Goal: Task Accomplishment & Management: Complete application form

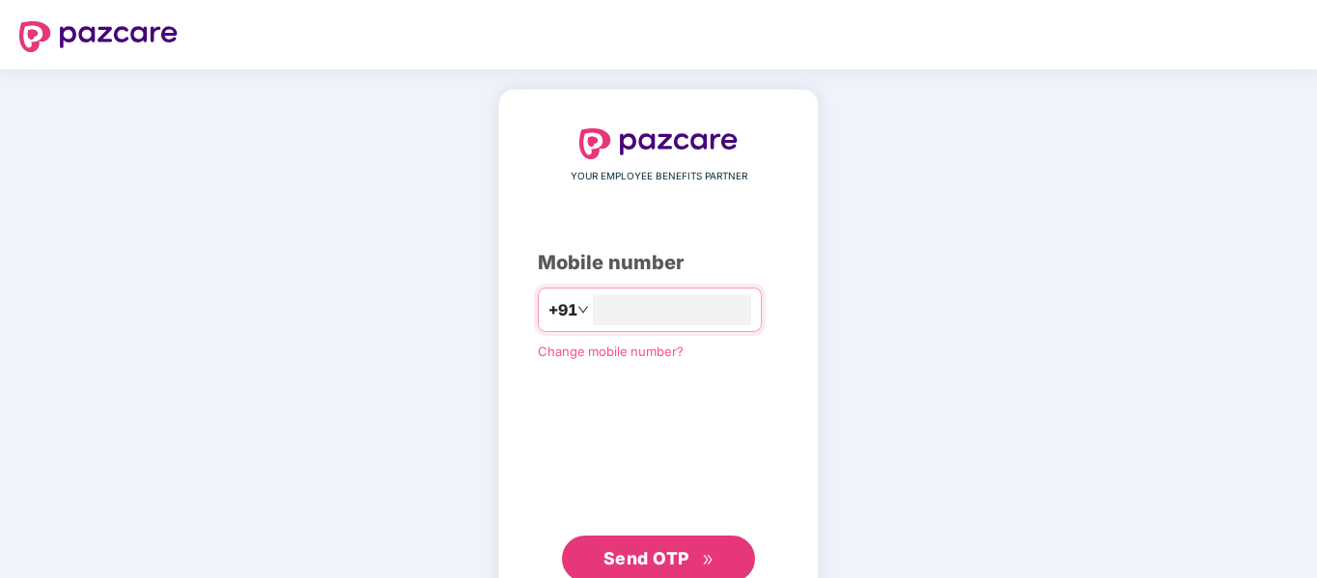
type input "**********"
click at [677, 557] on span "Send OTP" at bounding box center [646, 556] width 86 height 20
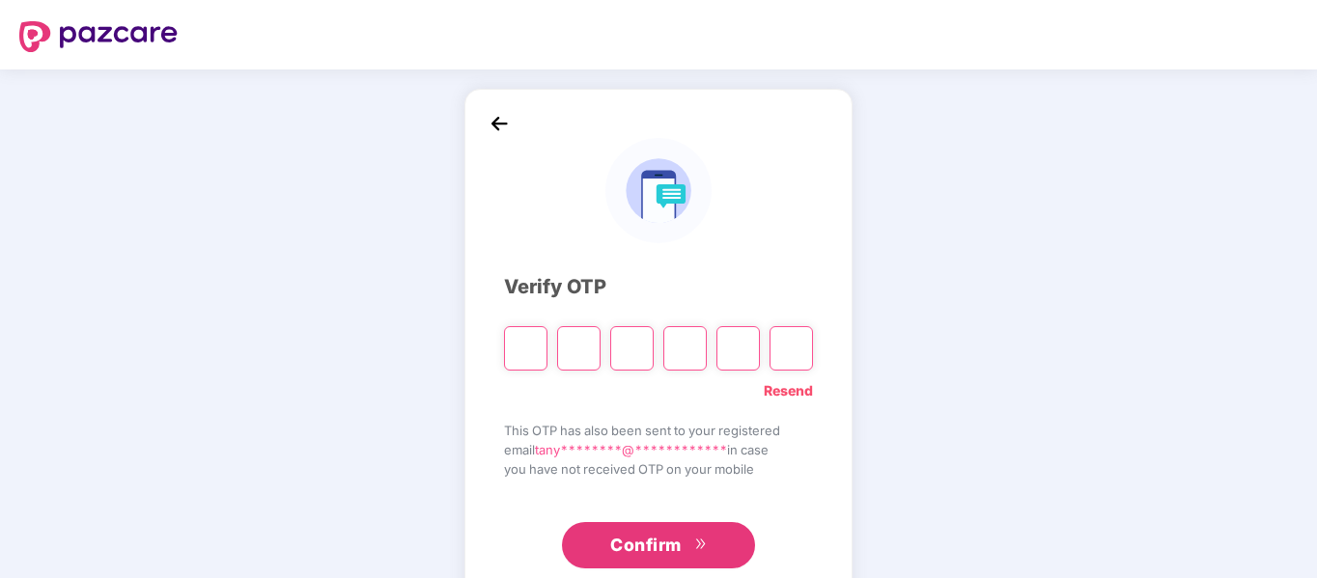
type input "*"
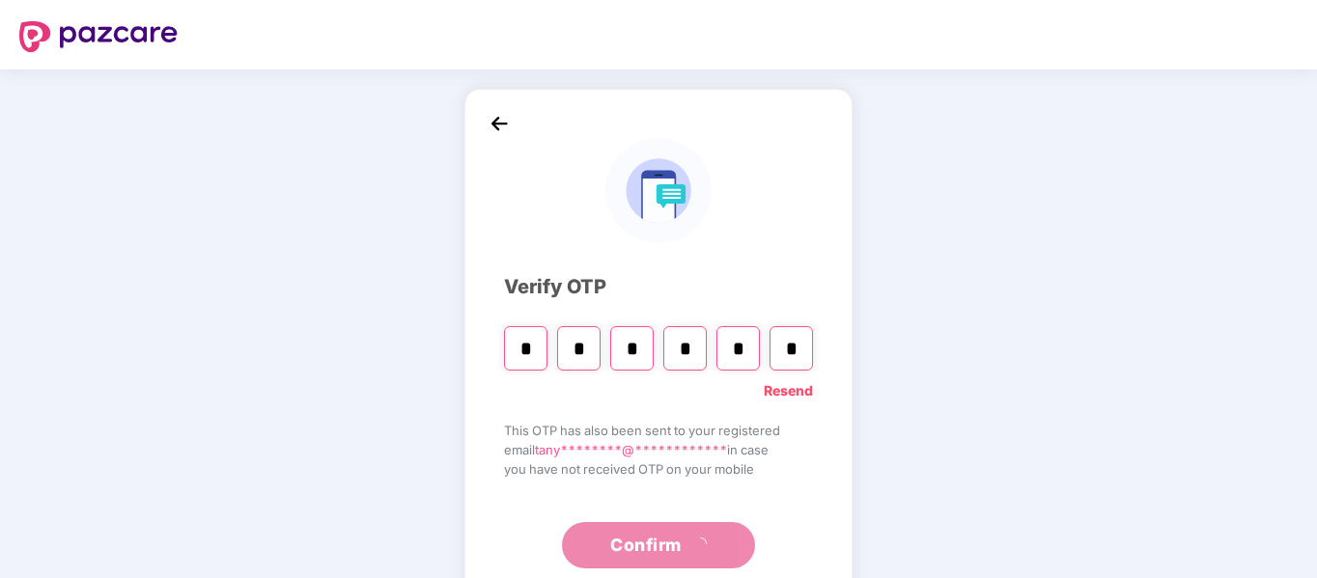
type input "*"
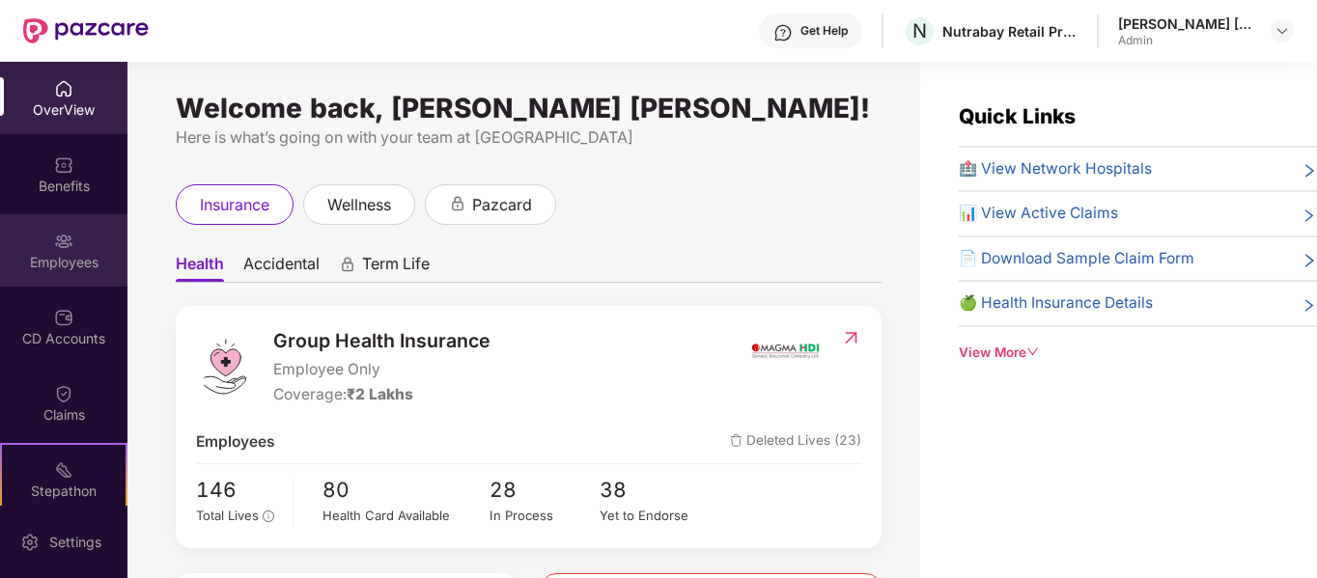
click at [60, 250] on img at bounding box center [63, 241] width 19 height 19
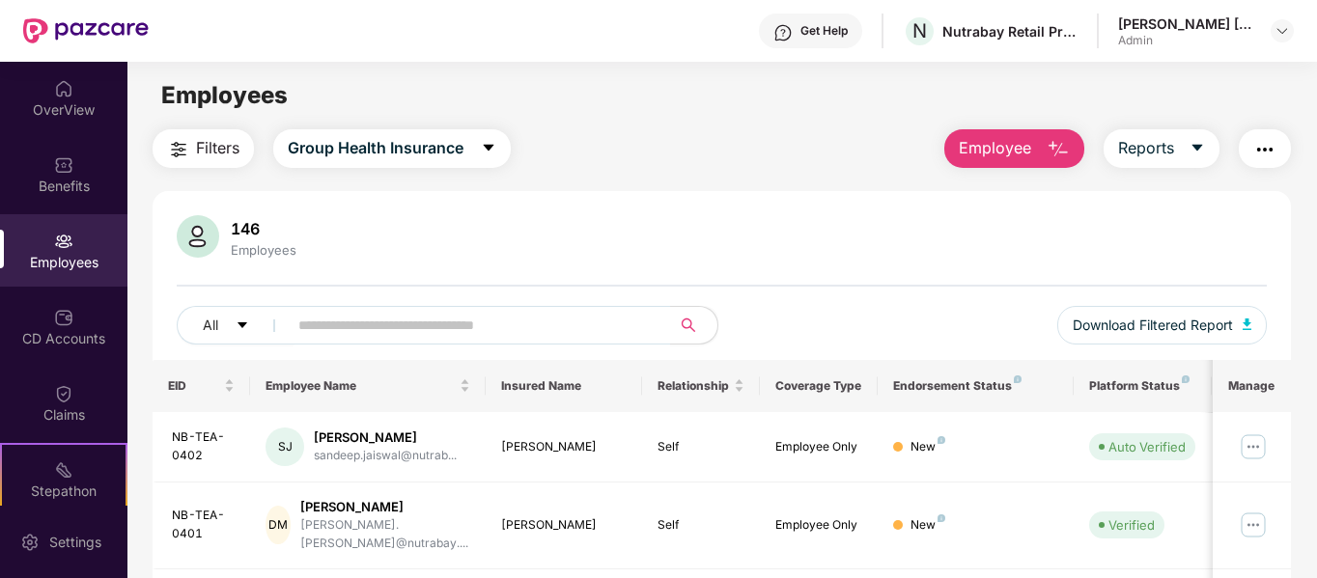
click at [1054, 154] on img "button" at bounding box center [1057, 149] width 23 height 23
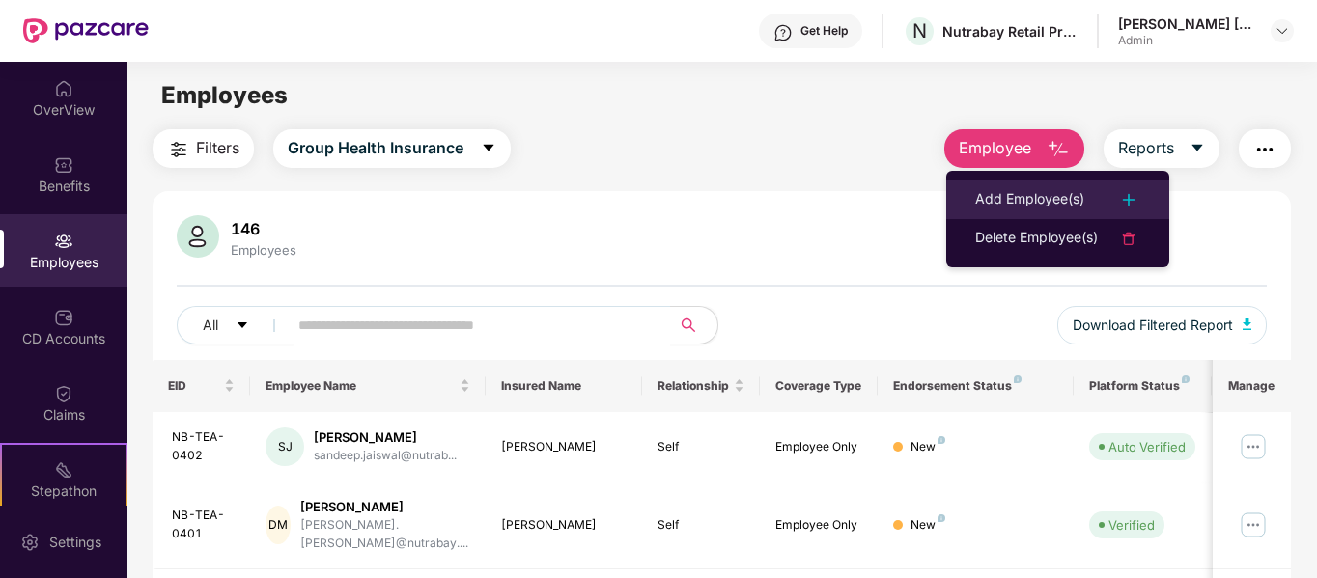
click at [1031, 208] on div "Add Employee(s)" at bounding box center [1029, 199] width 109 height 23
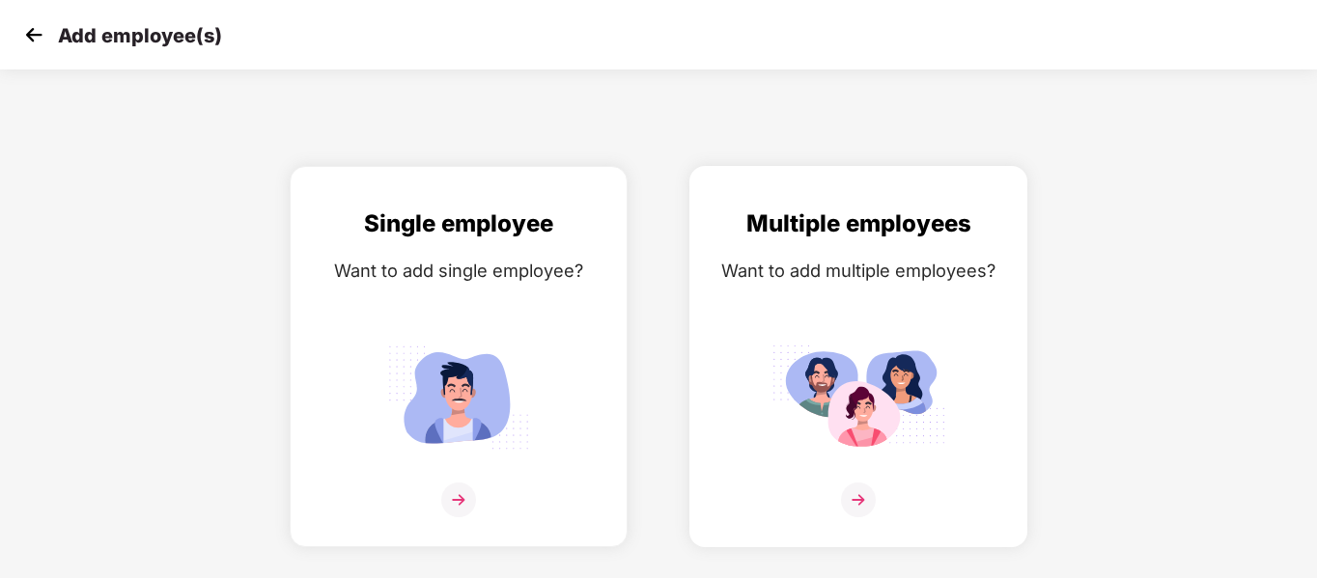
click at [874, 483] on img at bounding box center [858, 500] width 35 height 35
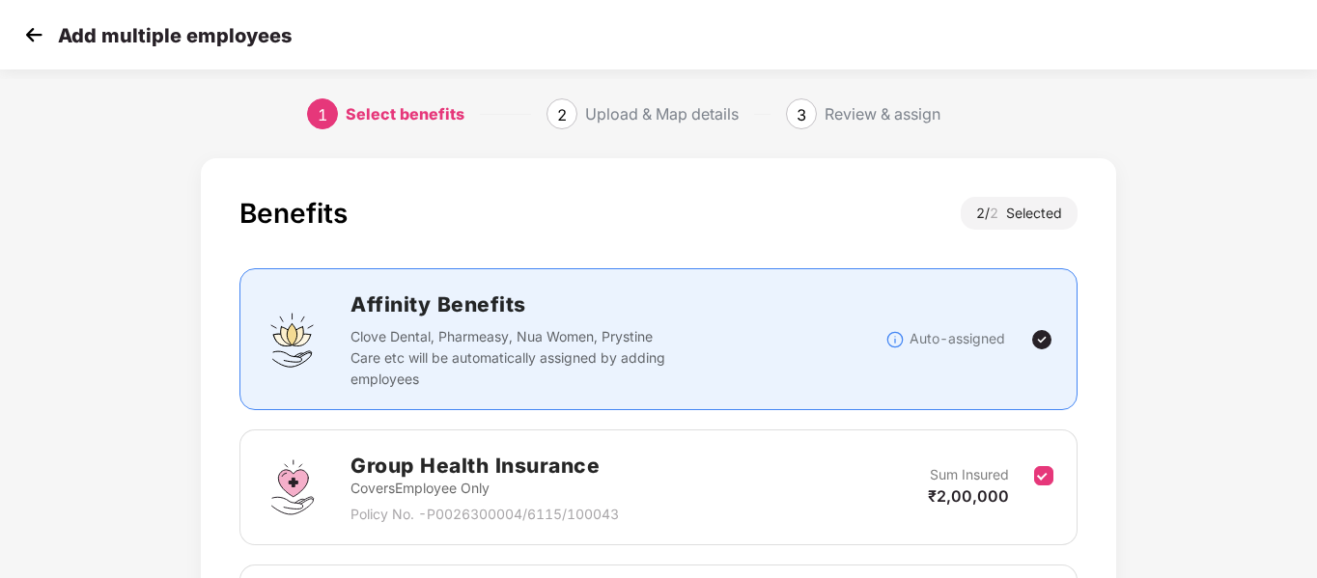
scroll to position [270, 0]
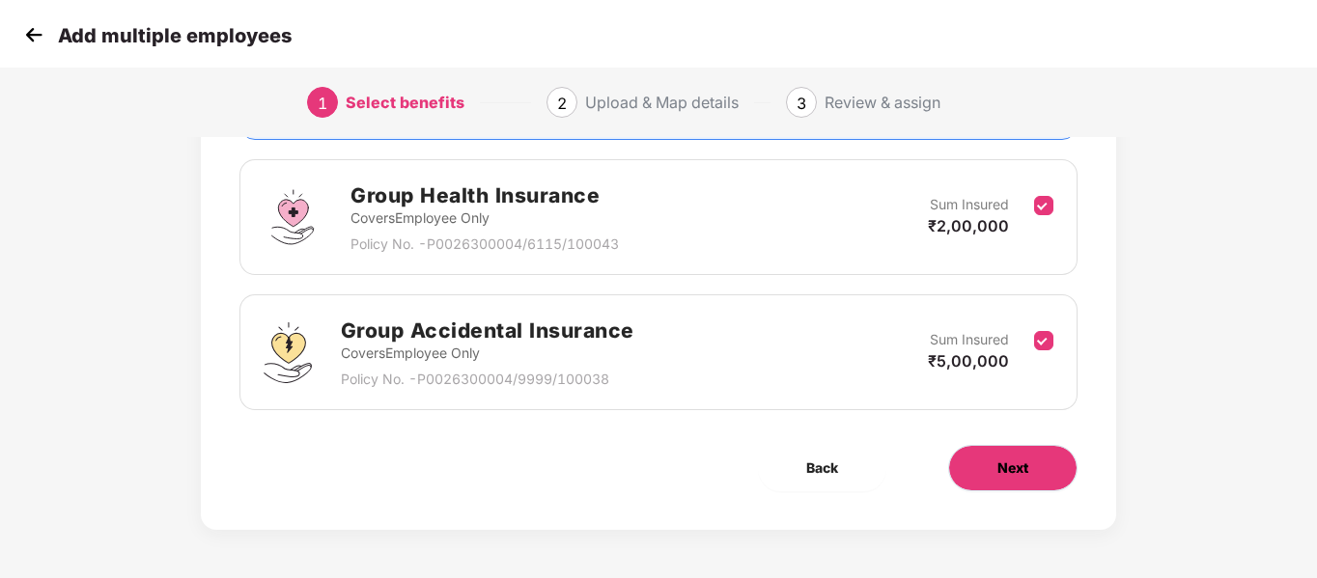
click at [1010, 472] on span "Next" at bounding box center [1012, 468] width 31 height 21
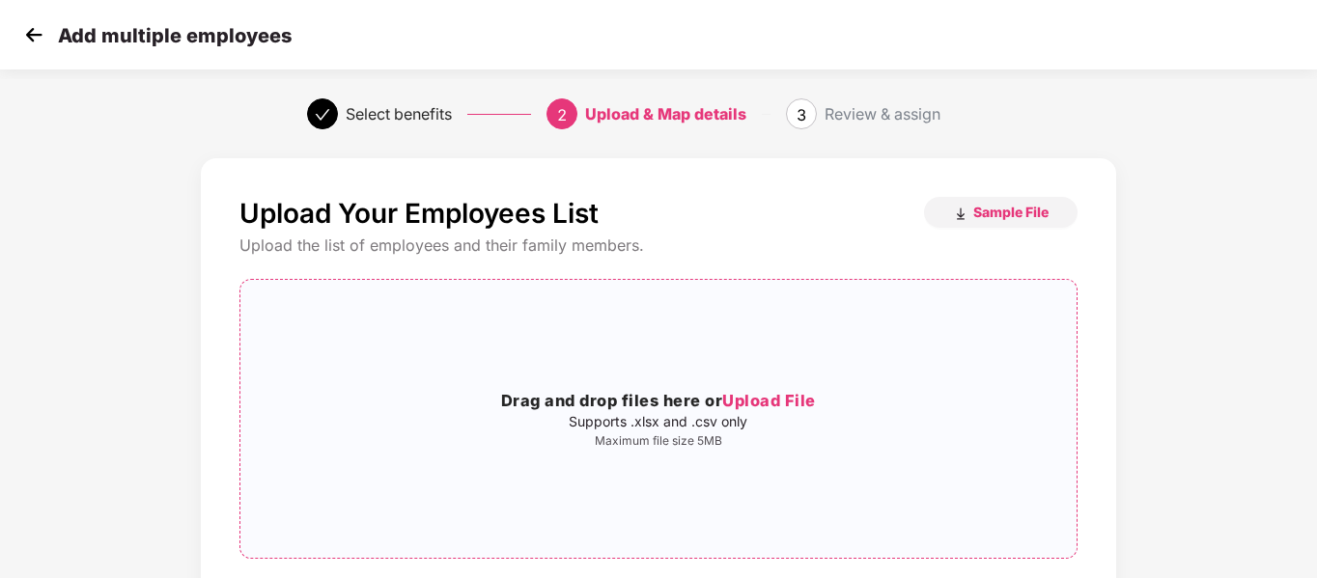
scroll to position [197, 0]
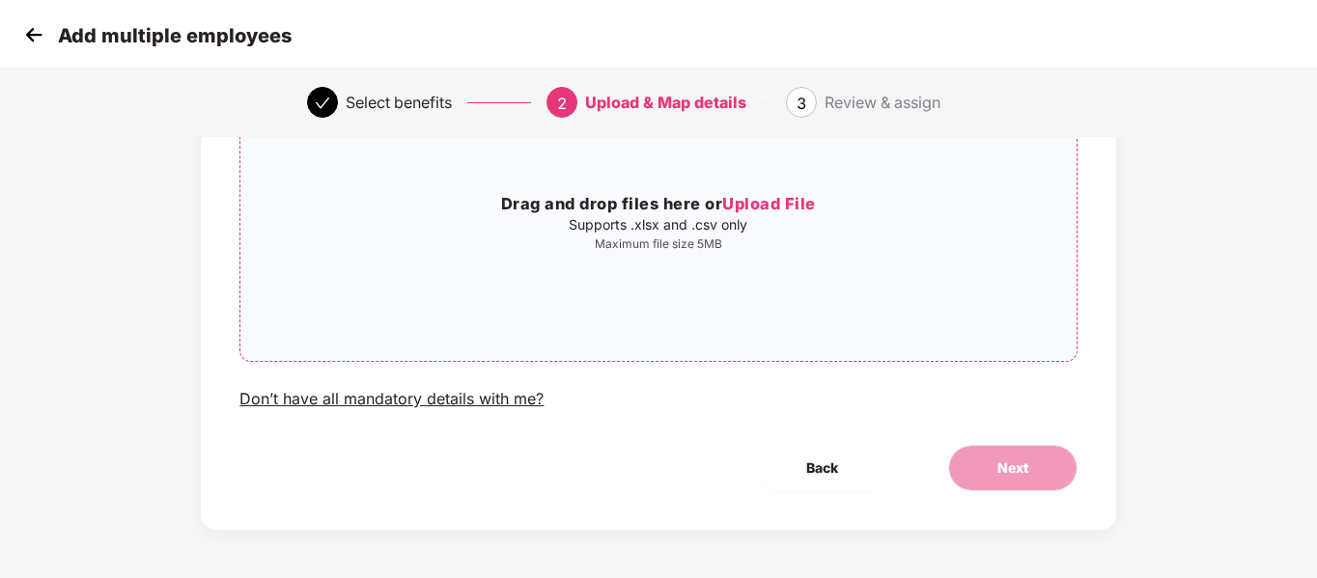
click at [773, 208] on span "Upload File" at bounding box center [769, 203] width 94 height 19
click at [393, 401] on div "Don’t have all mandatory details with me?" at bounding box center [391, 399] width 304 height 20
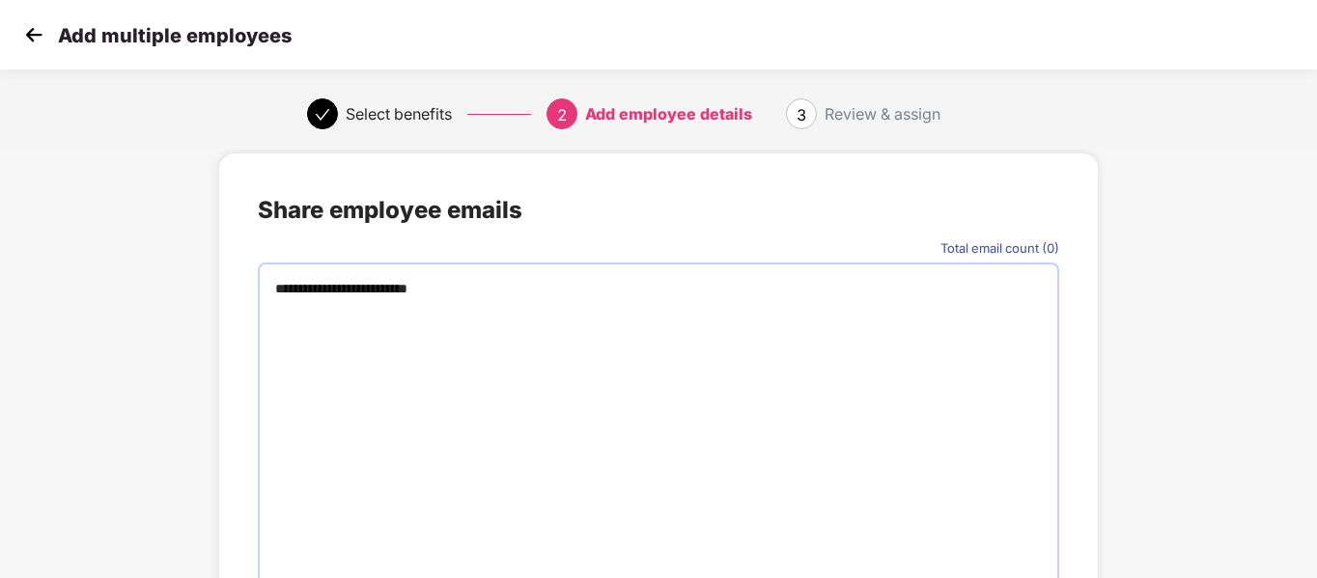
type input "**********"
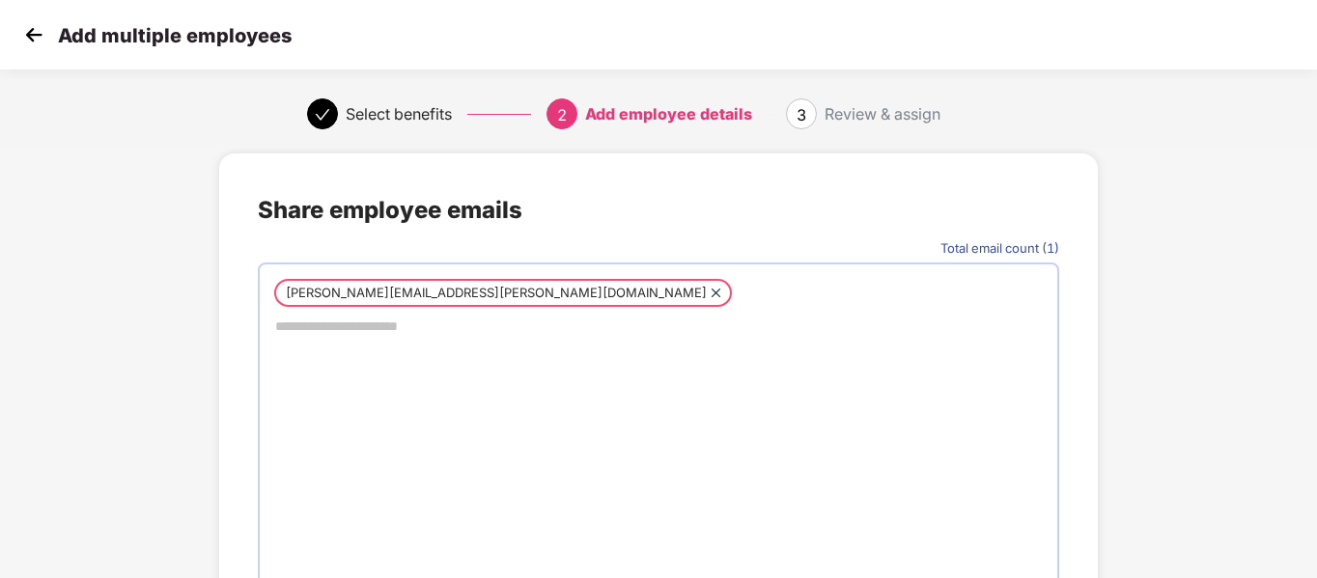
scroll to position [164, 0]
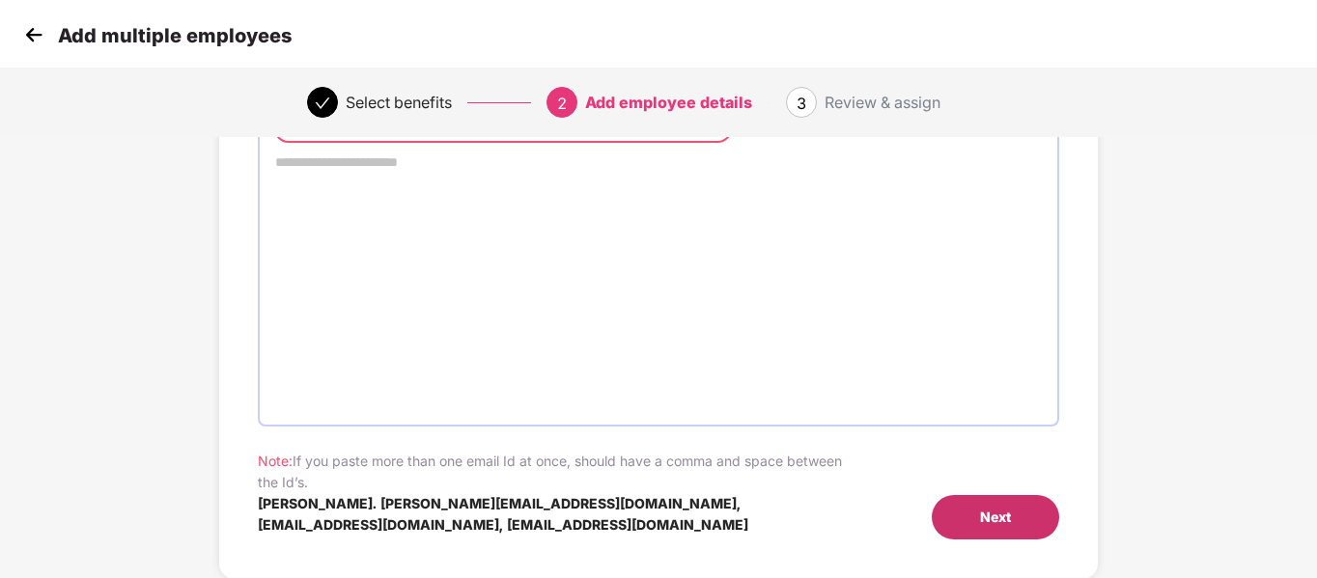
click at [1008, 519] on div "Next" at bounding box center [995, 517] width 31 height 21
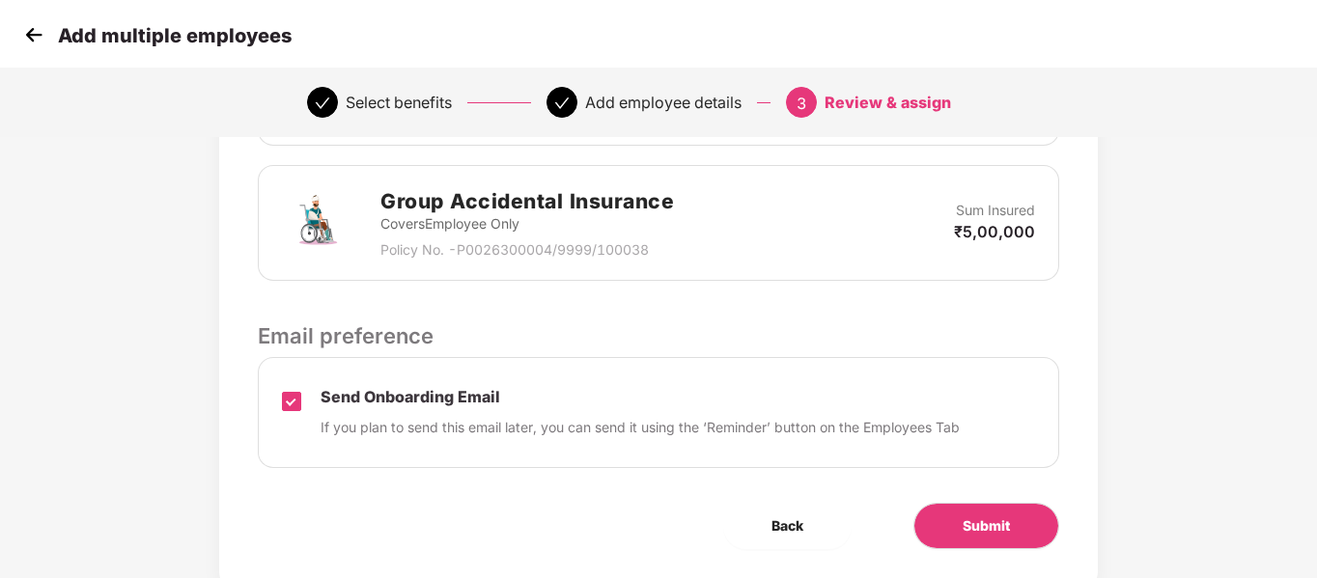
scroll to position [492, 0]
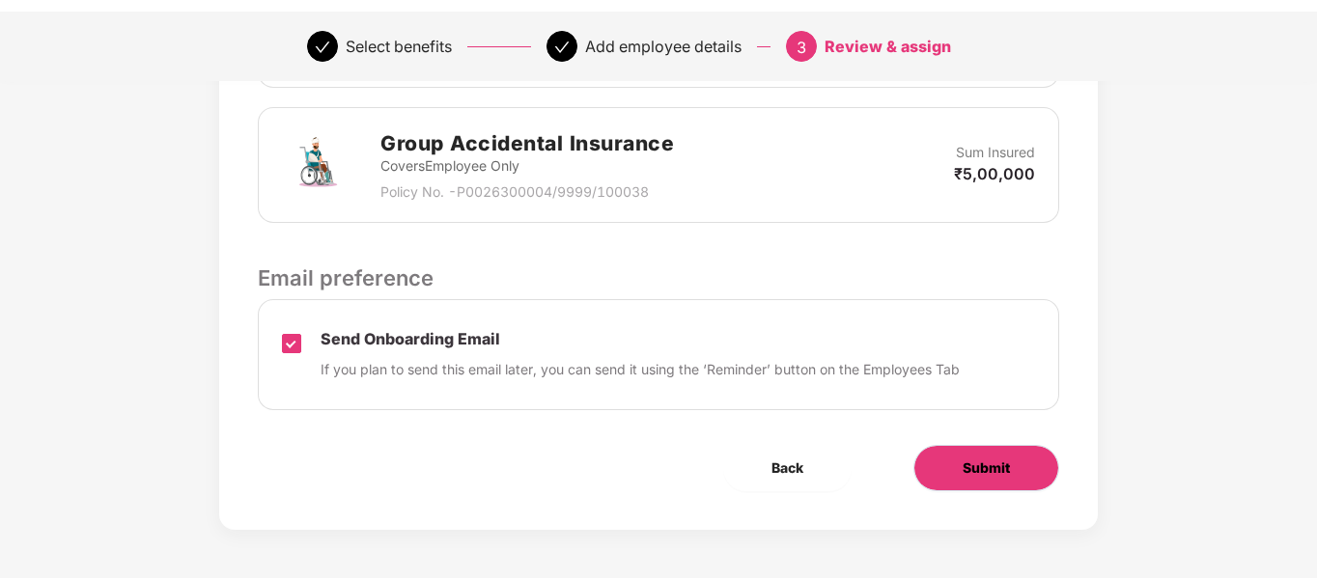
click at [984, 467] on span "Submit" at bounding box center [985, 468] width 47 height 21
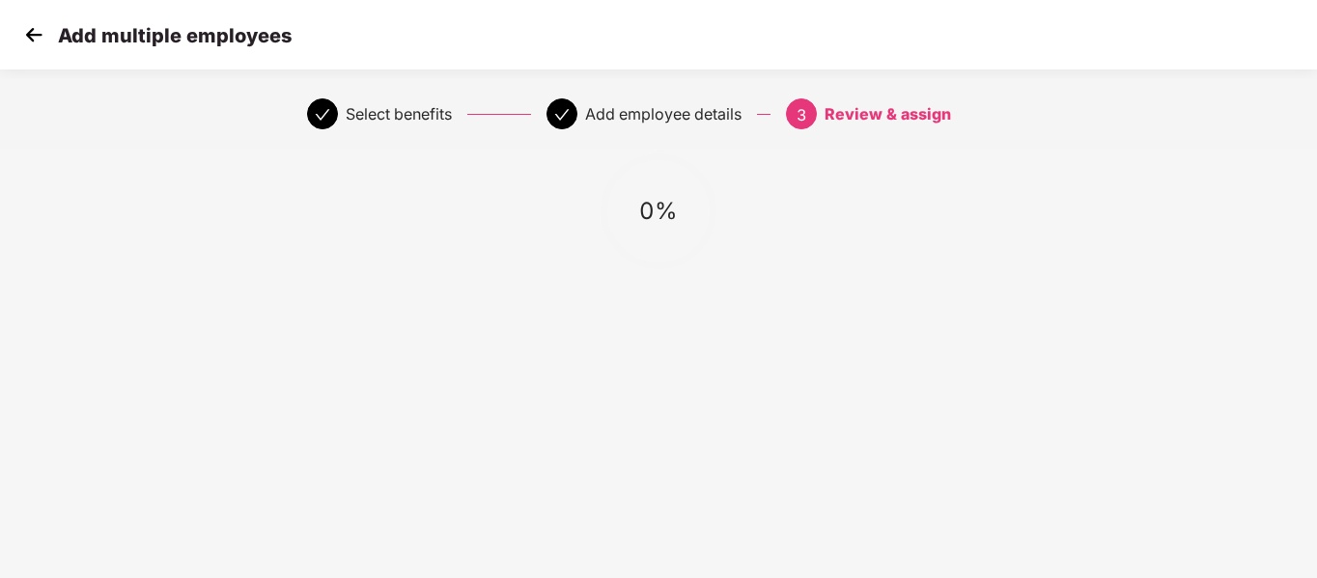
scroll to position [0, 0]
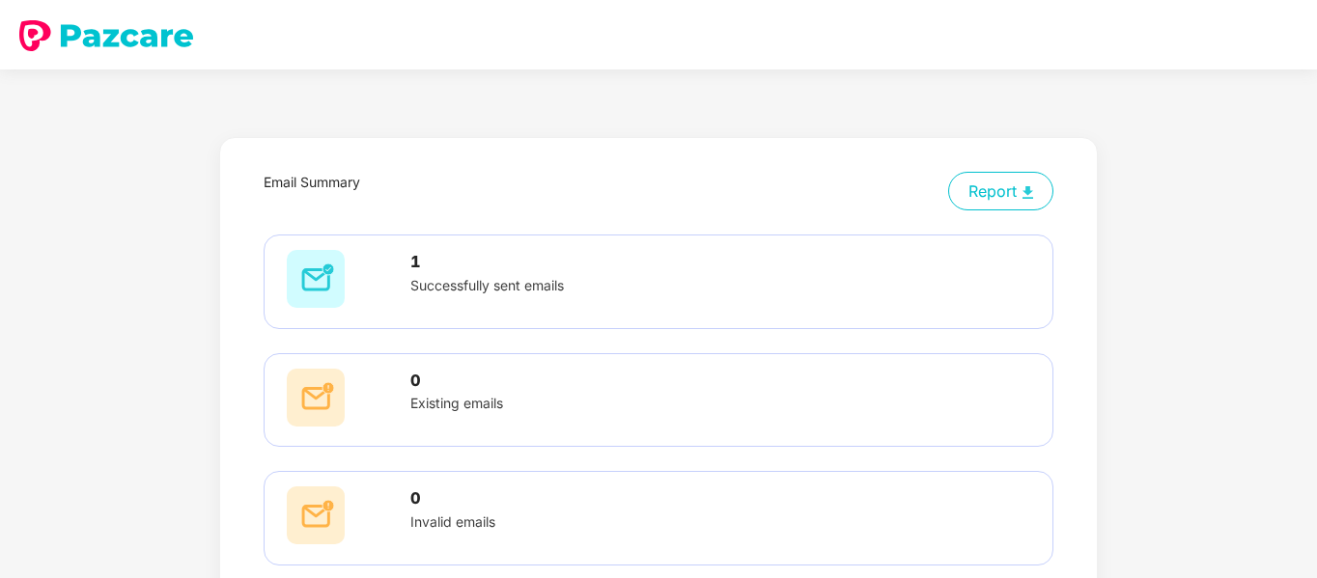
scroll to position [1, 0]
click at [624, 280] on p "Successfully sent emails" at bounding box center [657, 284] width 494 height 21
